Goal: Use online tool/utility: Utilize a website feature to perform a specific function

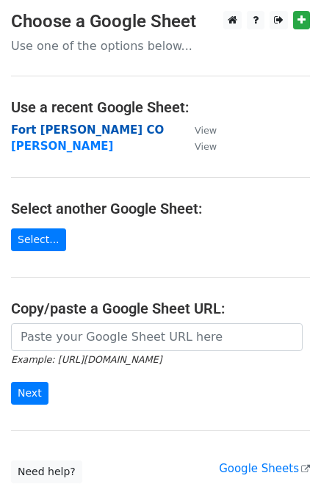
click at [71, 129] on strong "Fort [PERSON_NAME] CO" at bounding box center [87, 129] width 153 height 13
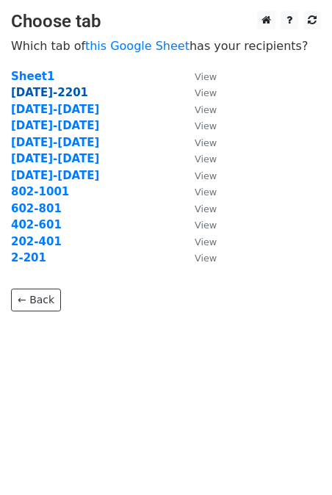
click at [48, 92] on strong "[DATE]-2201" at bounding box center [49, 92] width 77 height 13
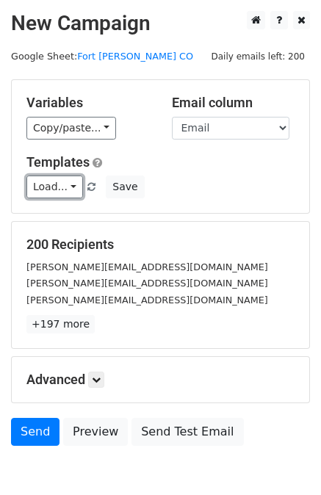
click at [39, 189] on link "Load..." at bounding box center [54, 187] width 57 height 23
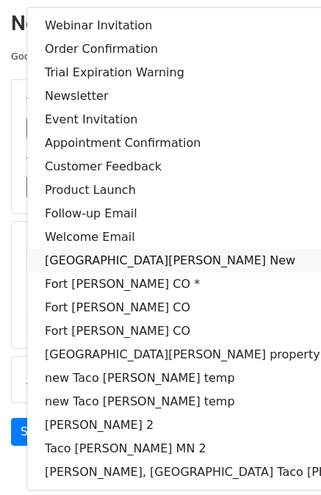
click at [85, 259] on link "Fort Collins New" at bounding box center [235, 261] width 417 height 24
